Goal: Check status: Check status

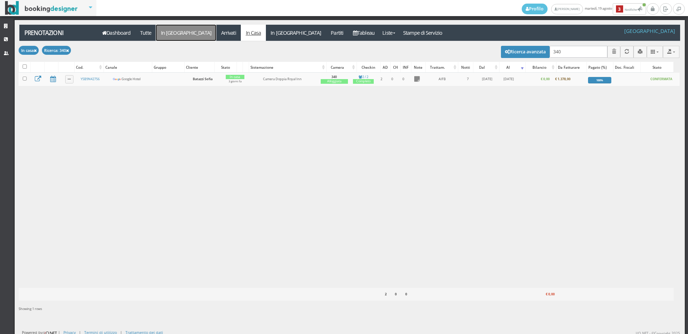
click at [167, 28] on link "In [GEOGRAPHIC_DATA]" at bounding box center [186, 33] width 60 height 16
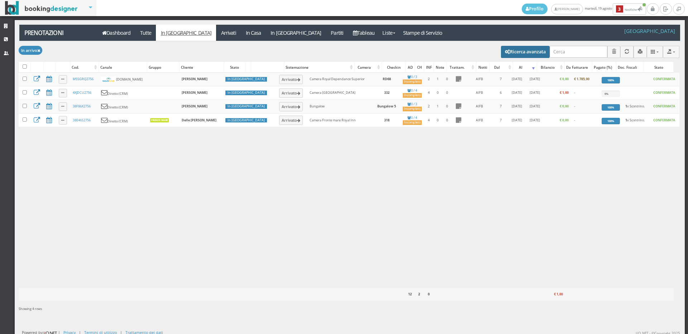
click at [505, 53] on button "Ricerca avanzata" at bounding box center [525, 52] width 49 height 12
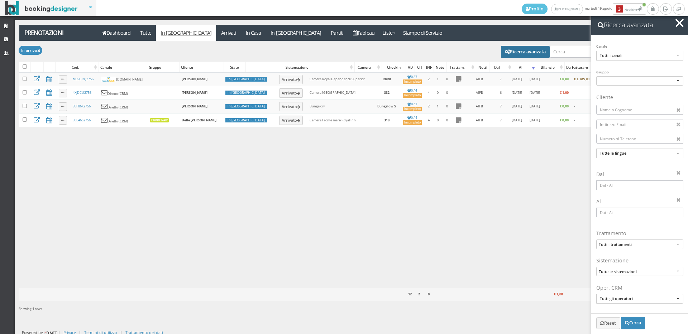
click at [629, 186] on input at bounding box center [639, 186] width 87 height 10
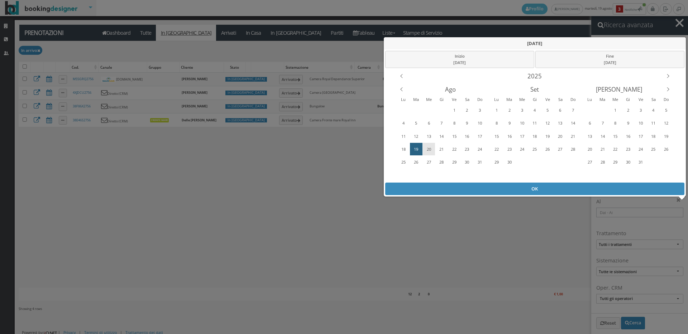
click at [429, 148] on div "20" at bounding box center [429, 149] width 11 height 11
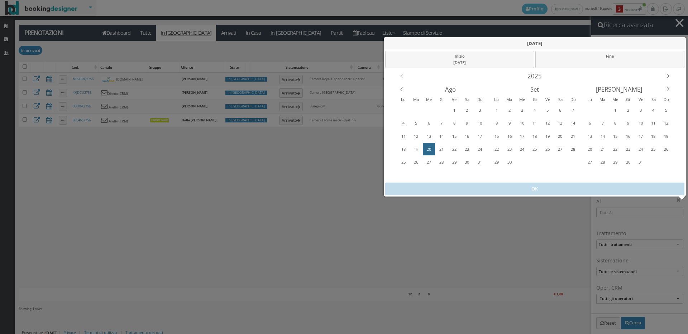
click at [429, 148] on div "20" at bounding box center [429, 149] width 11 height 11
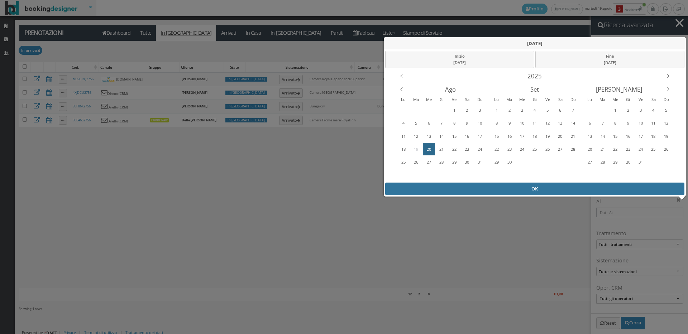
click at [440, 190] on div "OK" at bounding box center [535, 189] width 300 height 13
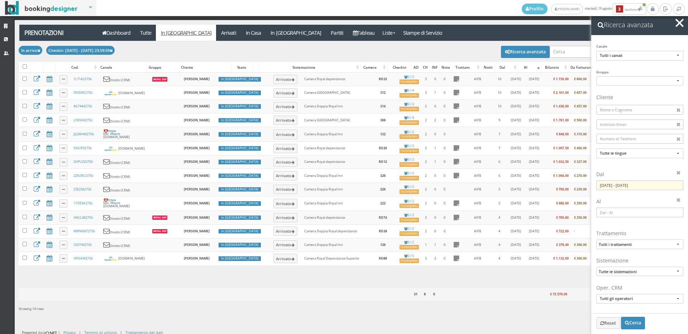
click at [678, 24] on span "button" at bounding box center [680, 23] width 8 height 8
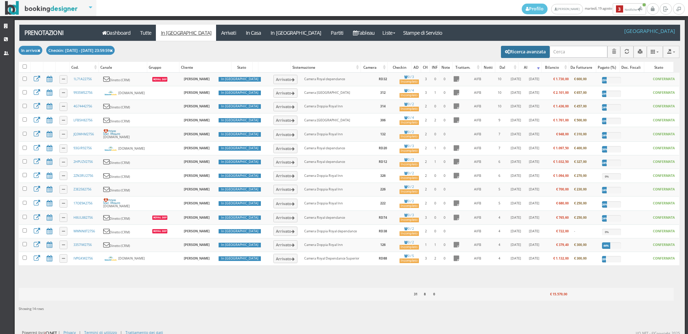
click at [517, 49] on button "Ricerca avanzata" at bounding box center [525, 52] width 49 height 12
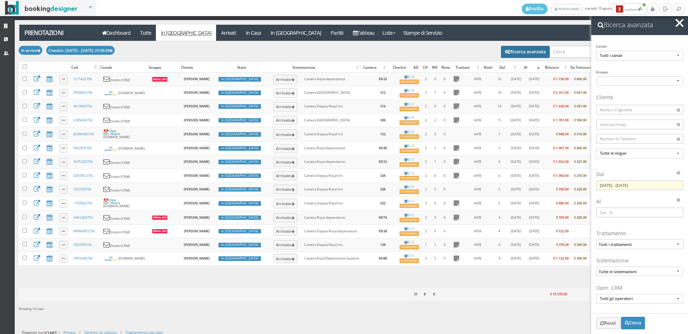
click at [633, 188] on input "[DATE] - [DATE]" at bounding box center [639, 186] width 87 height 10
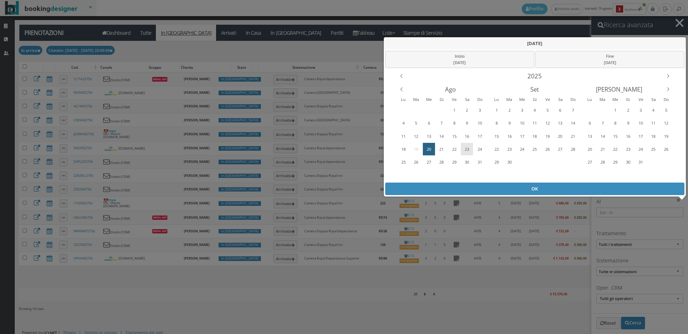
click at [466, 149] on div "23" at bounding box center [467, 149] width 11 height 11
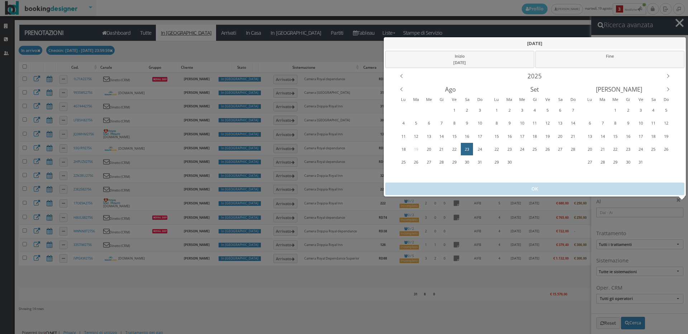
click at [466, 149] on div "23" at bounding box center [467, 149] width 11 height 11
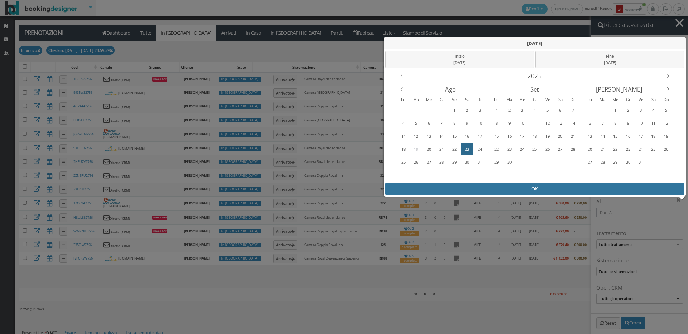
click at [476, 189] on div "OK" at bounding box center [535, 189] width 300 height 13
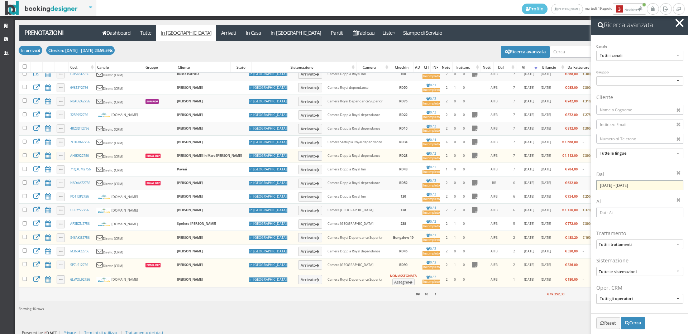
scroll to position [3, 0]
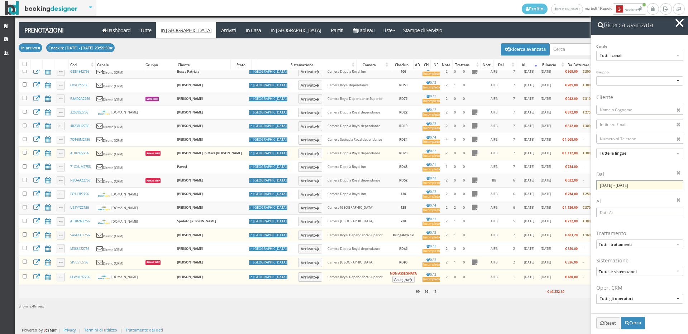
click at [617, 187] on input "[DATE] - [DATE]" at bounding box center [639, 186] width 87 height 10
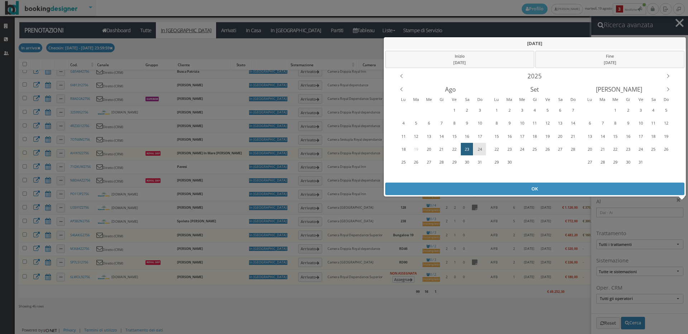
click at [479, 147] on div "24" at bounding box center [479, 149] width 11 height 11
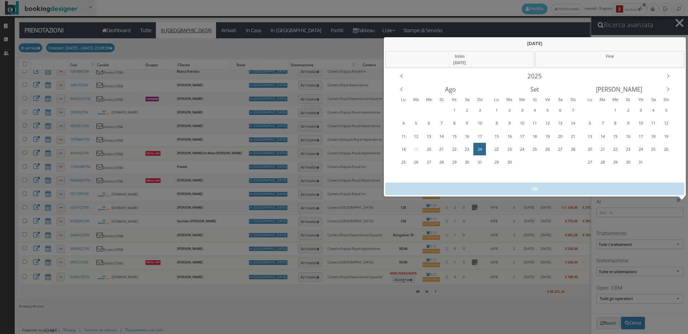
click at [479, 147] on div "24" at bounding box center [479, 149] width 11 height 11
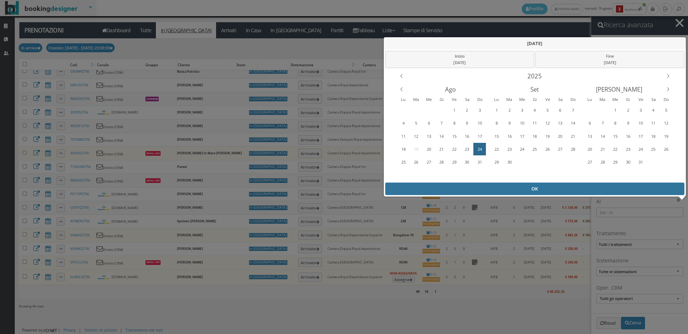
click at [463, 190] on div "OK" at bounding box center [535, 189] width 300 height 13
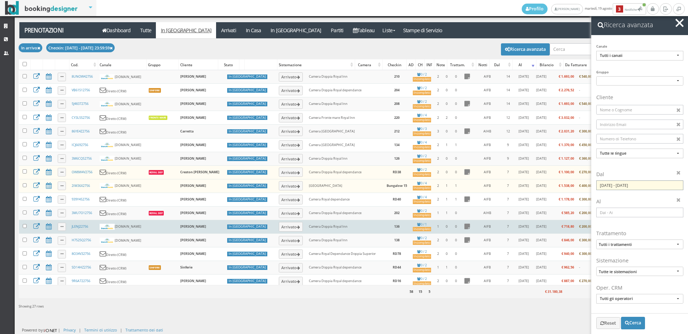
scroll to position [180, 0]
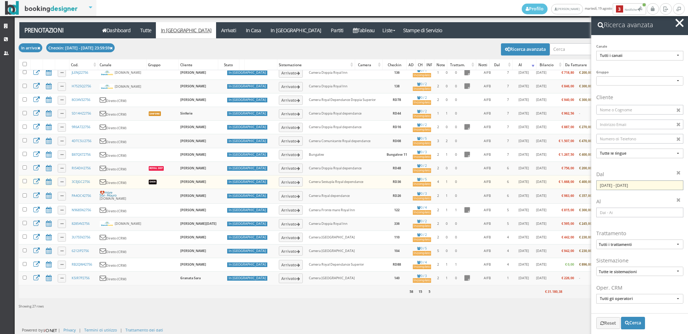
click at [616, 186] on input "[DATE] - [DATE]" at bounding box center [639, 186] width 87 height 10
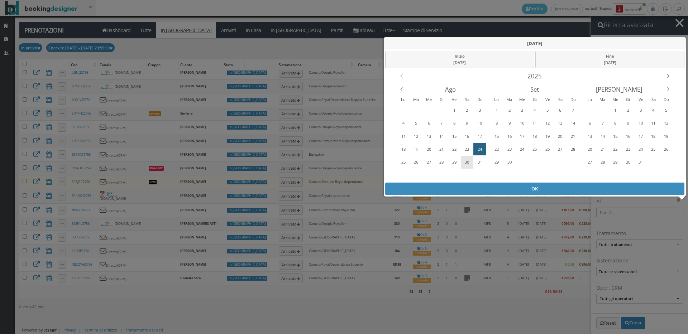
click at [467, 161] on div "30" at bounding box center [467, 162] width 11 height 11
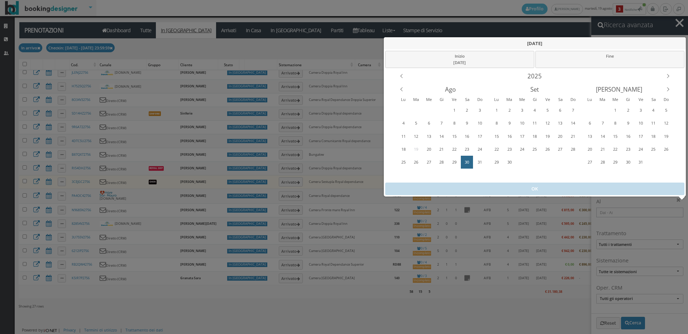
click at [467, 161] on div "30" at bounding box center [467, 162] width 11 height 11
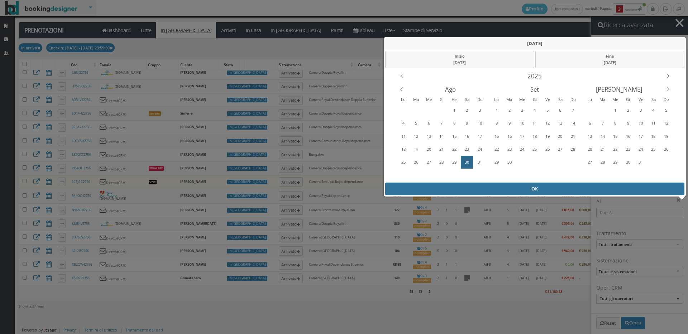
click at [489, 187] on div "OK" at bounding box center [535, 189] width 300 height 13
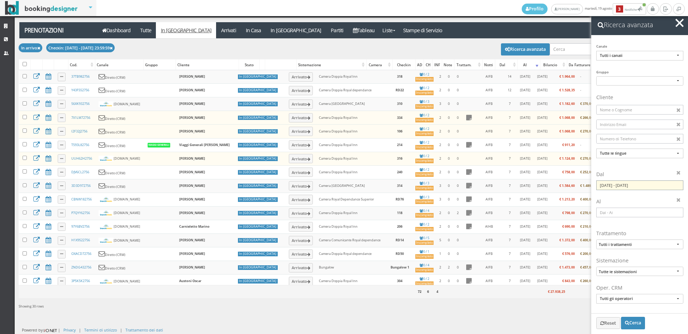
scroll to position [227, 0]
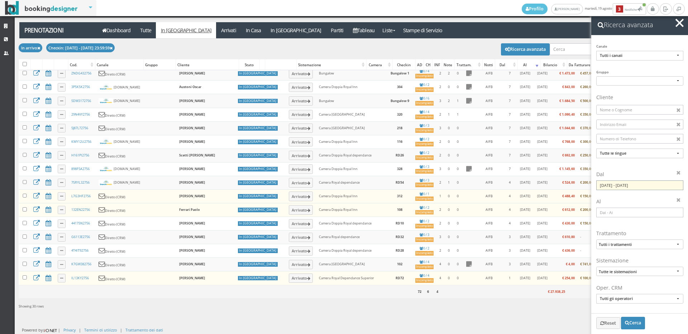
click at [627, 187] on input "[DATE] - [DATE]" at bounding box center [639, 186] width 87 height 10
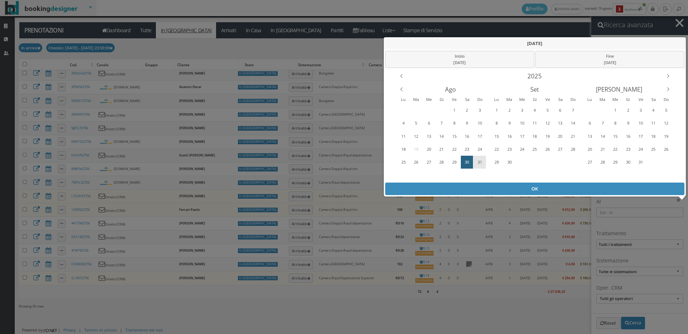
click at [478, 160] on div "31" at bounding box center [479, 162] width 11 height 11
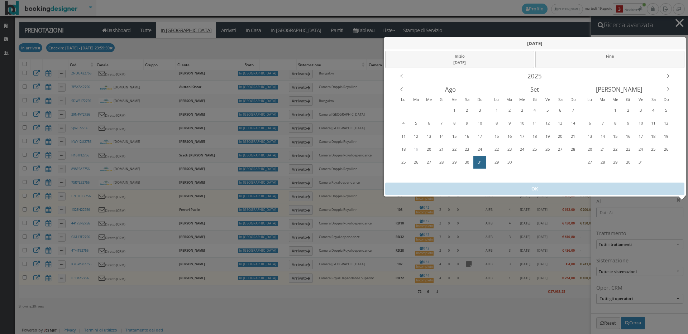
click at [478, 160] on div "31" at bounding box center [479, 162] width 11 height 11
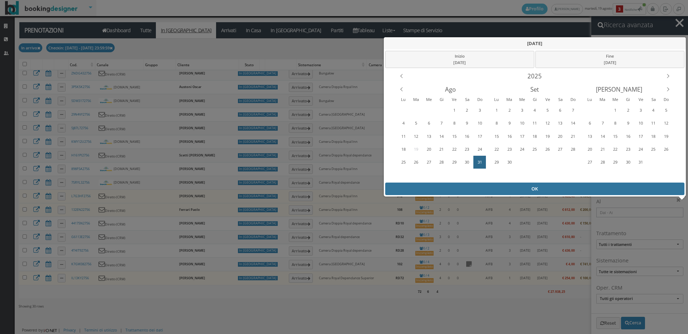
click at [471, 192] on div "OK" at bounding box center [535, 189] width 300 height 13
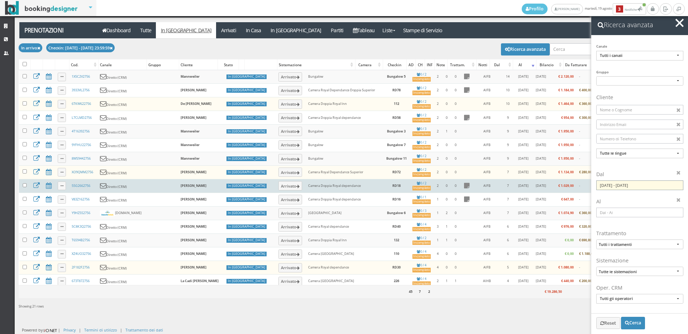
scroll to position [0, 0]
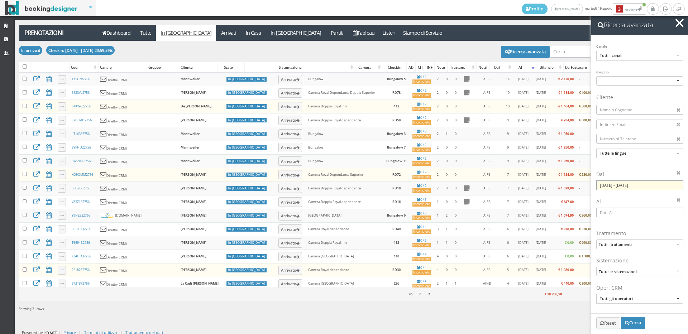
click at [605, 188] on input "[DATE] - [DATE]" at bounding box center [639, 186] width 87 height 10
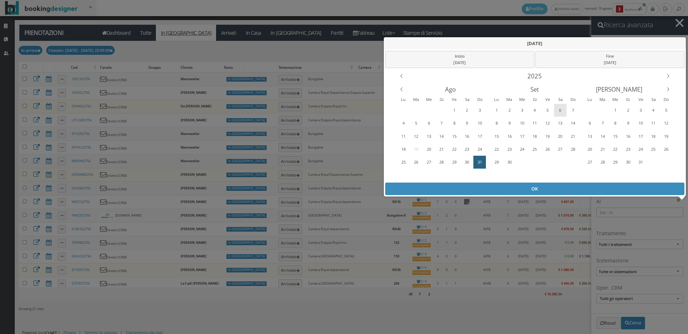
click at [559, 110] on div "6" at bounding box center [560, 110] width 11 height 11
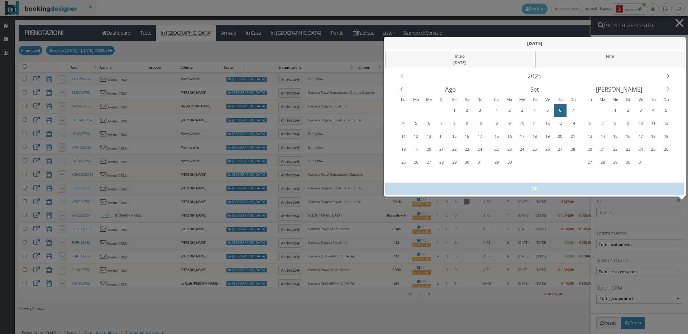
click at [559, 110] on div "6" at bounding box center [560, 110] width 11 height 11
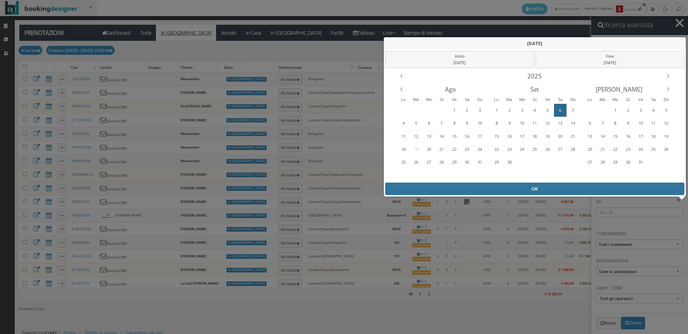
click at [520, 190] on div "OK" at bounding box center [535, 189] width 300 height 13
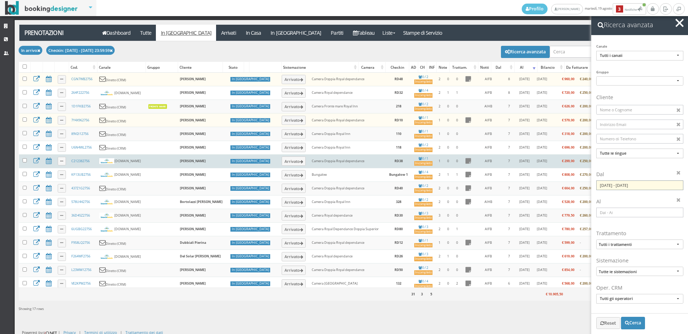
scroll to position [26, 0]
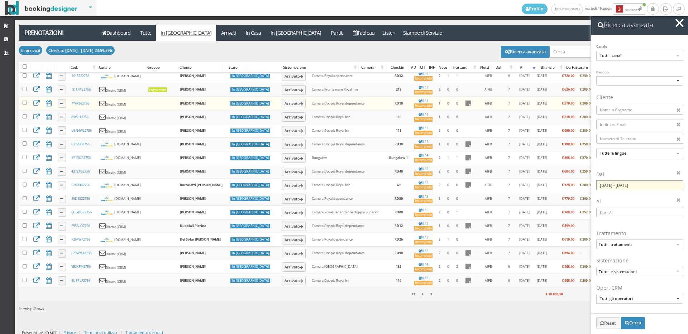
click at [615, 187] on input "[DATE] - [DATE]" at bounding box center [639, 186] width 87 height 10
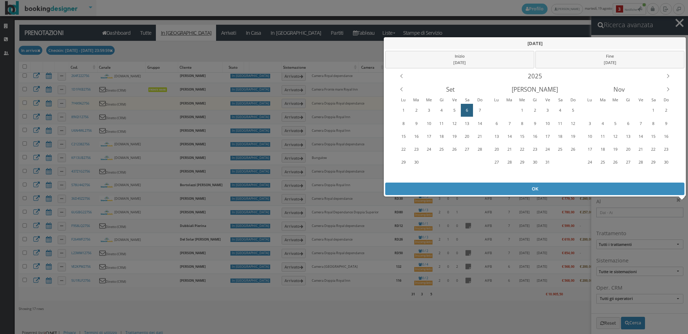
click at [615, 187] on div "[DATE] Inizio [DATE] Fine [DATE] 2025 Set [PERSON_NAME] Nov Lu Ma Me Gi Ve Sa D…" at bounding box center [344, 167] width 688 height 334
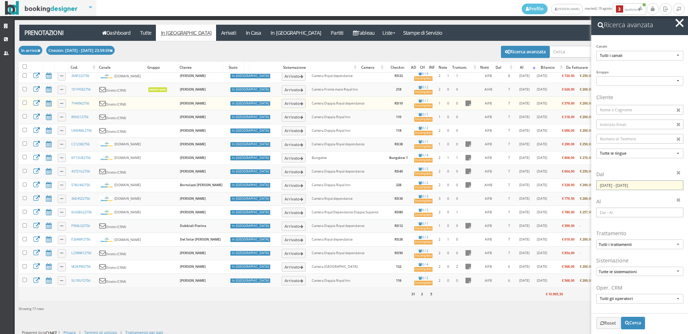
click at [640, 186] on input "[DATE] - [DATE]" at bounding box center [639, 186] width 87 height 10
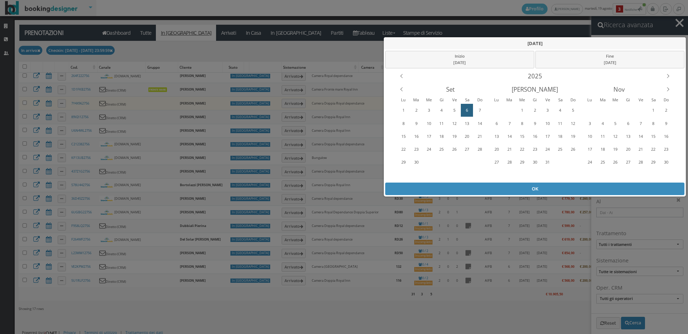
click at [640, 186] on div "[DATE] Inizio [DATE] Fine [DATE] 2025 Set [PERSON_NAME] Nov Lu Ma Me Gi Ve Sa D…" at bounding box center [534, 117] width 303 height 160
click at [478, 108] on div "7" at bounding box center [479, 110] width 11 height 11
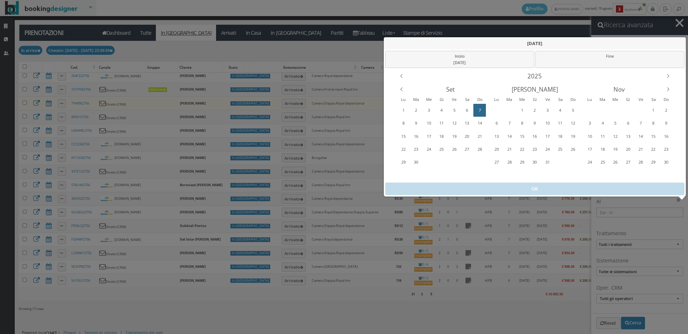
click at [478, 108] on div "7" at bounding box center [479, 110] width 11 height 11
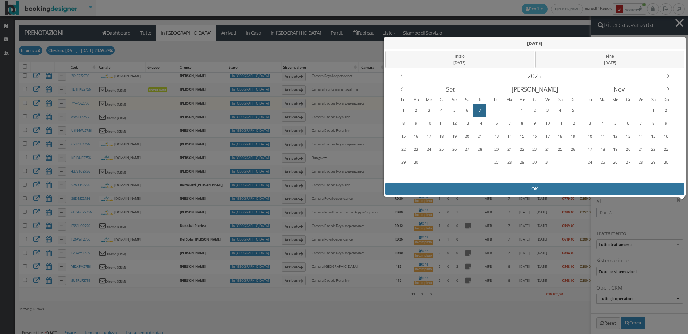
click at [498, 187] on div "OK" at bounding box center [535, 189] width 300 height 13
type input "[DATE] - [DATE]"
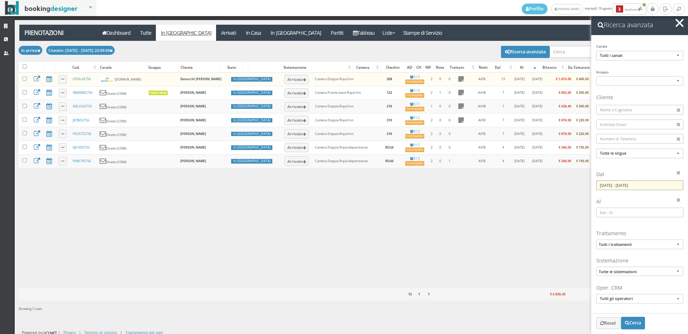
scroll to position [0, 0]
click at [682, 24] on button "button" at bounding box center [679, 23] width 10 height 10
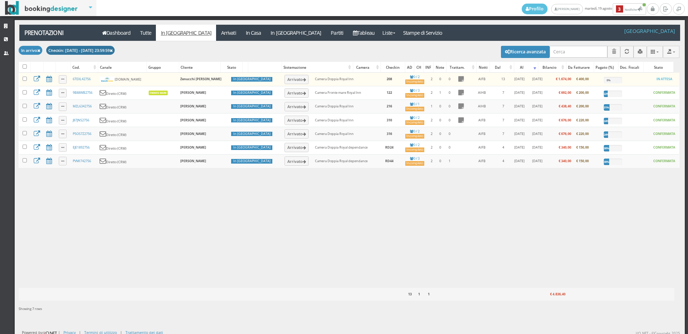
click at [113, 50] on icon at bounding box center [111, 51] width 3 height 4
